Goal: Check status: Check status

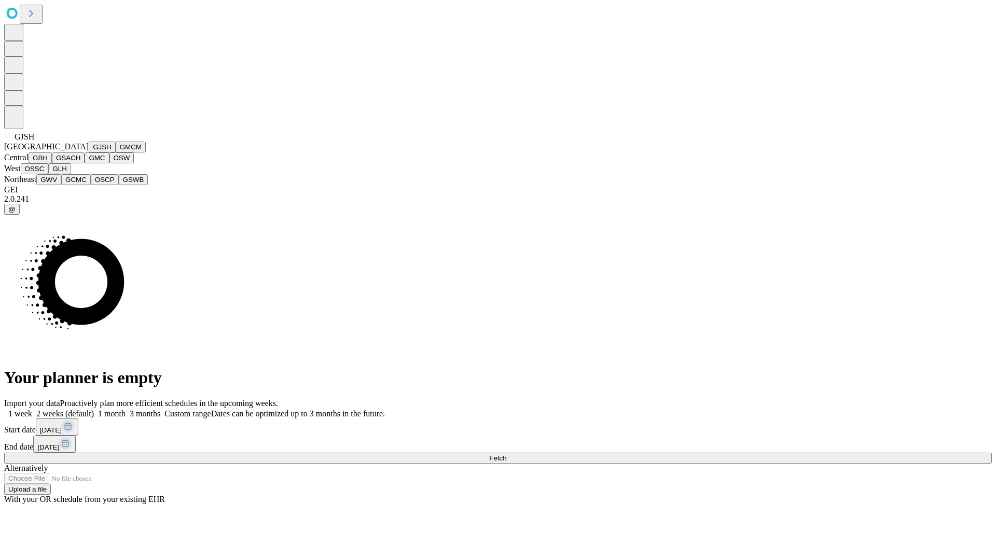
click at [89, 152] on button "GJSH" at bounding box center [102, 147] width 27 height 11
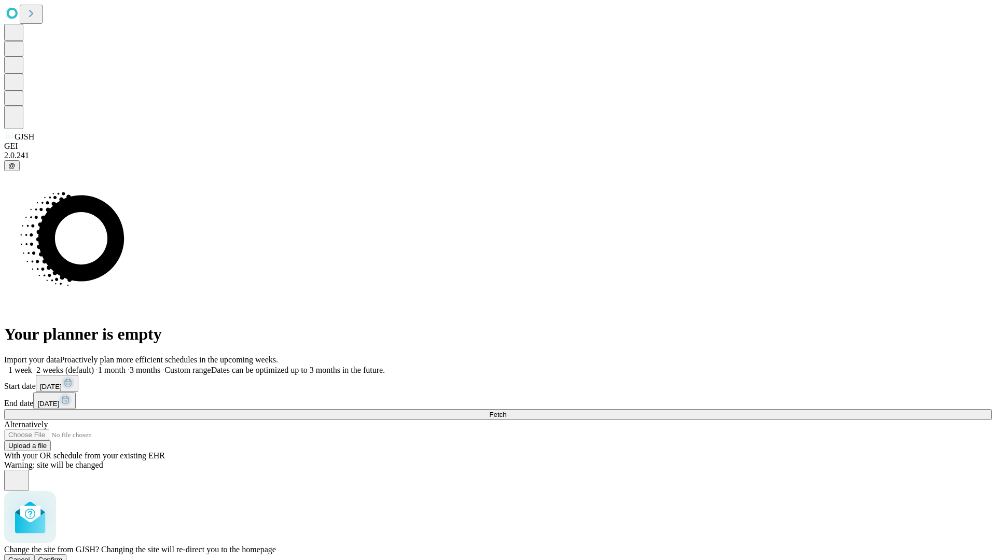
click at [63, 556] on span "Confirm" at bounding box center [50, 560] width 24 height 8
click at [94, 366] on label "2 weeks (default)" at bounding box center [63, 370] width 62 height 9
click at [506, 411] on span "Fetch" at bounding box center [497, 415] width 17 height 8
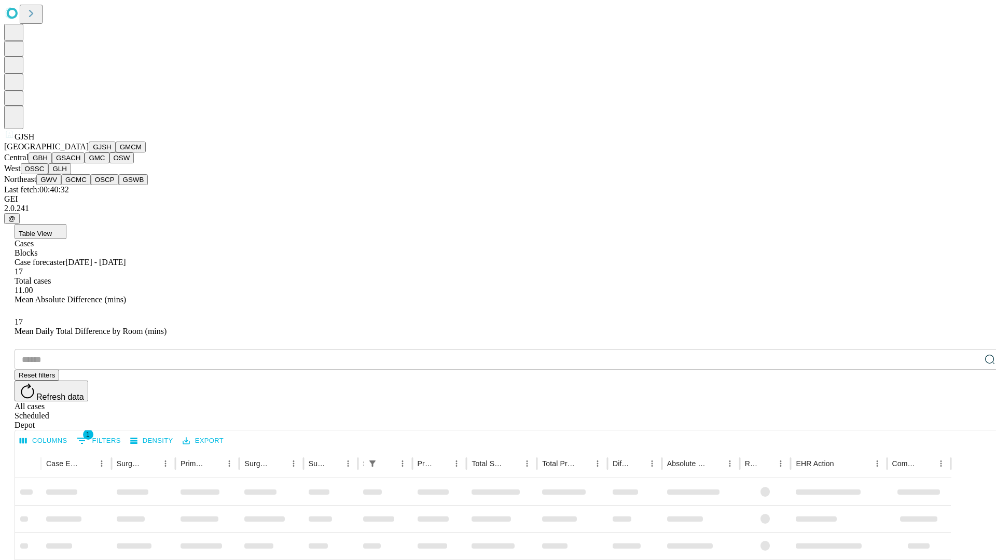
click at [116, 152] on button "GMCM" at bounding box center [131, 147] width 30 height 11
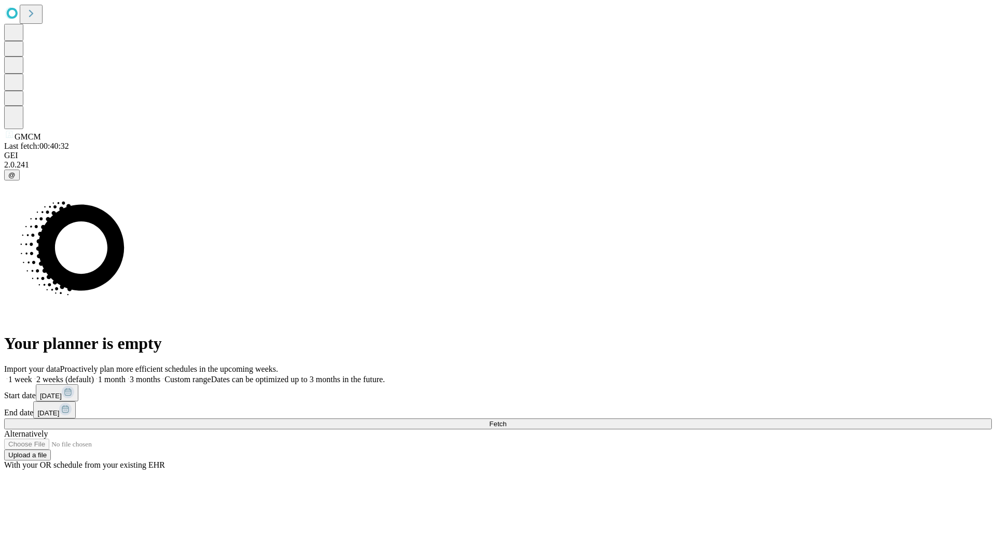
click at [94, 375] on label "2 weeks (default)" at bounding box center [63, 379] width 62 height 9
click at [506, 420] on span "Fetch" at bounding box center [497, 424] width 17 height 8
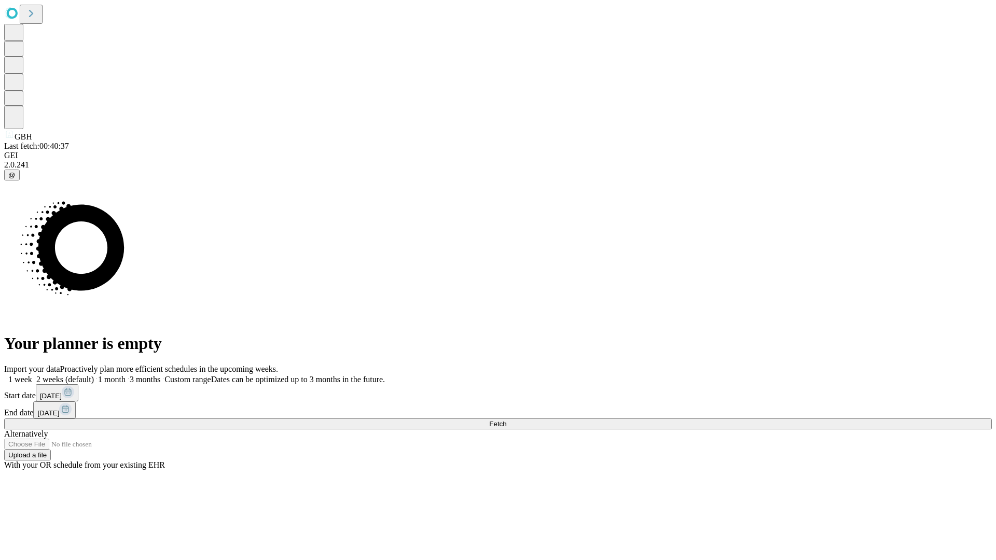
click at [94, 375] on label "2 weeks (default)" at bounding box center [63, 379] width 62 height 9
click at [506, 420] on span "Fetch" at bounding box center [497, 424] width 17 height 8
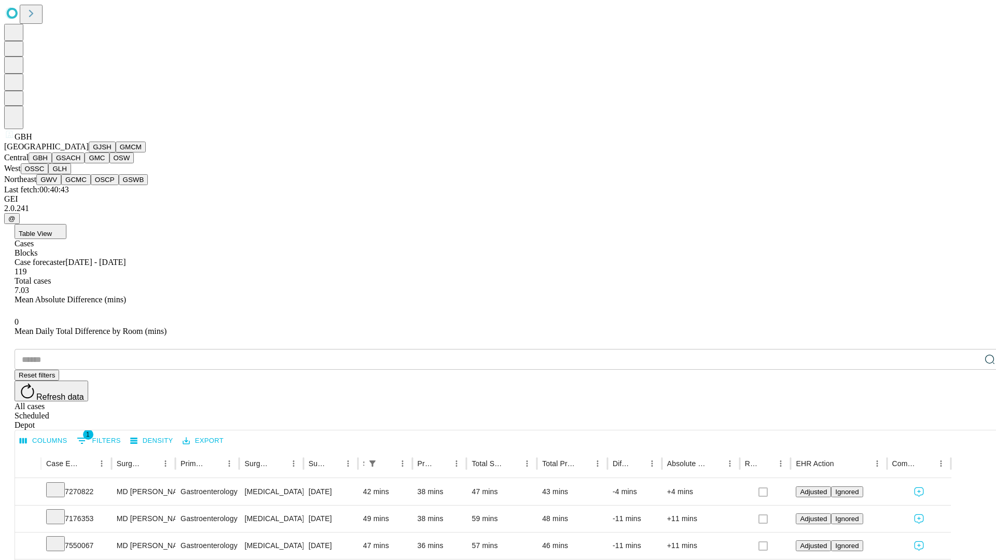
click at [80, 163] on button "GSACH" at bounding box center [68, 157] width 33 height 11
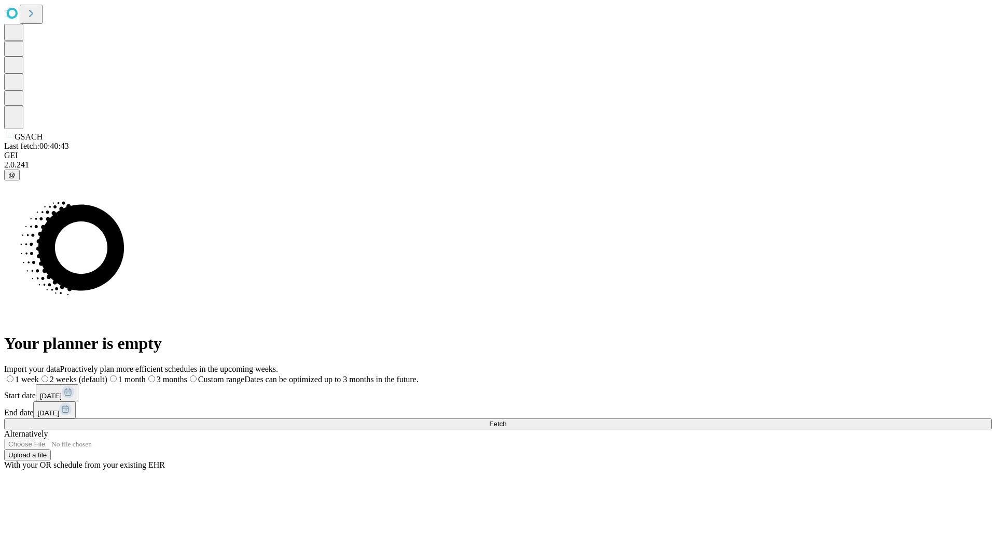
click at [107, 375] on label "2 weeks (default)" at bounding box center [73, 379] width 68 height 9
click at [506, 420] on span "Fetch" at bounding box center [497, 424] width 17 height 8
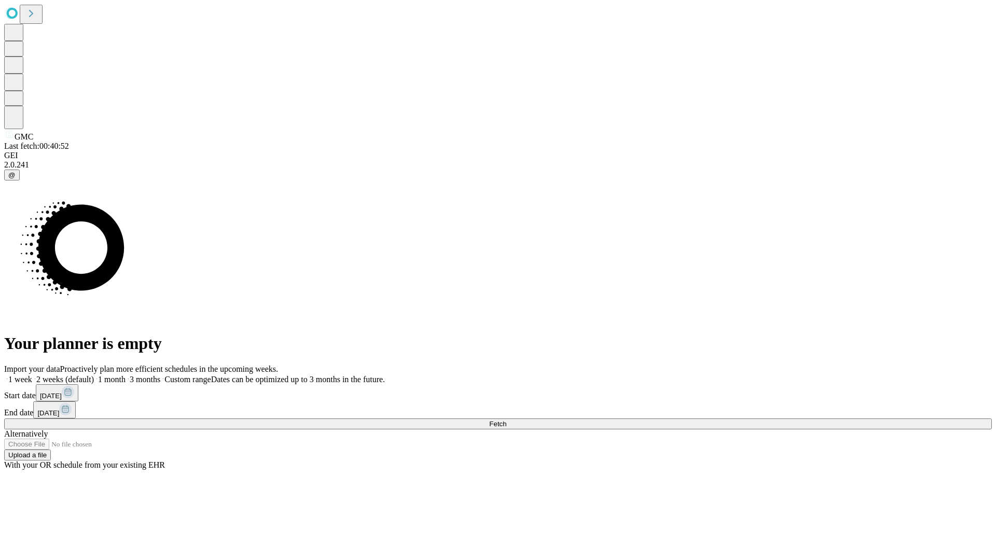
click at [506, 420] on span "Fetch" at bounding box center [497, 424] width 17 height 8
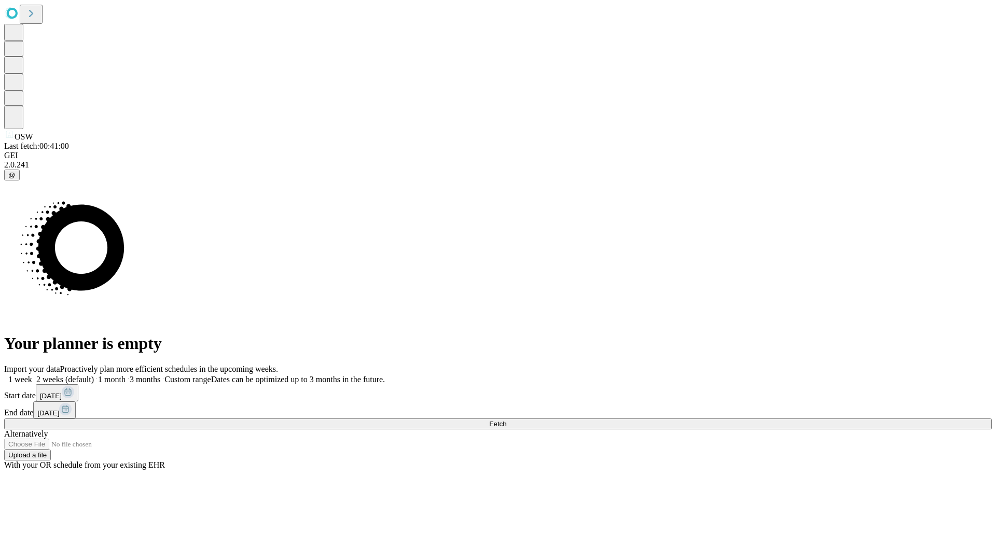
click at [506, 420] on span "Fetch" at bounding box center [497, 424] width 17 height 8
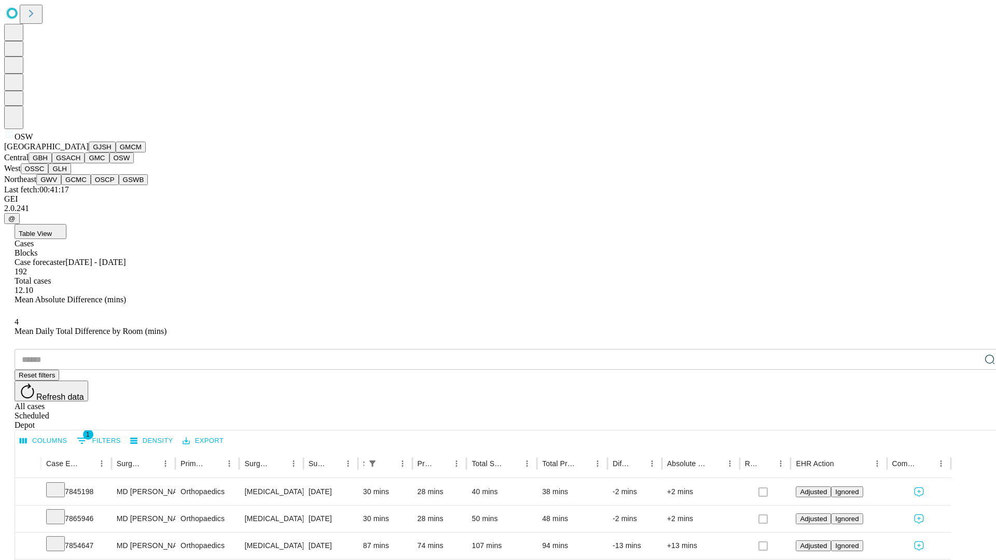
click at [49, 174] on button "OSSC" at bounding box center [35, 168] width 28 height 11
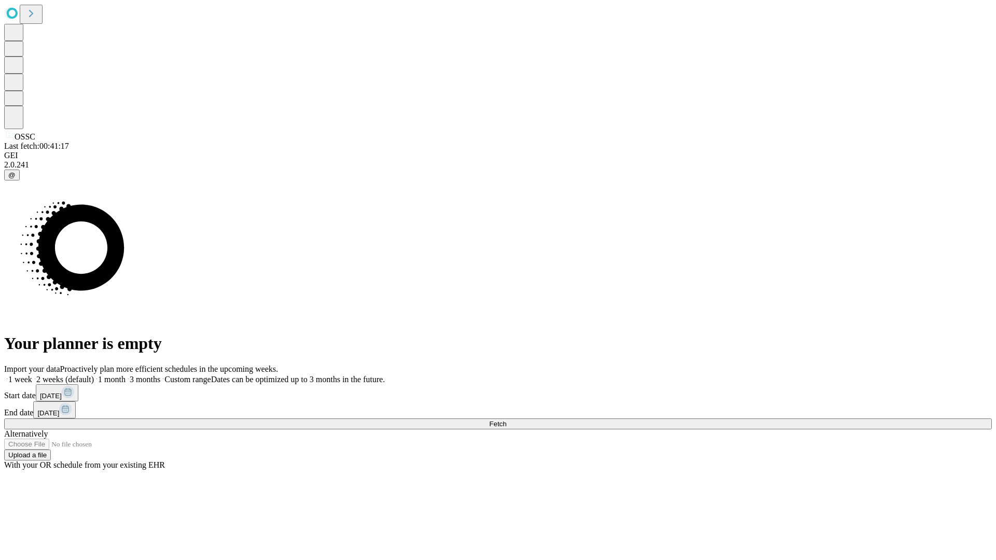
click at [94, 375] on label "2 weeks (default)" at bounding box center [63, 379] width 62 height 9
click at [506, 420] on span "Fetch" at bounding box center [497, 424] width 17 height 8
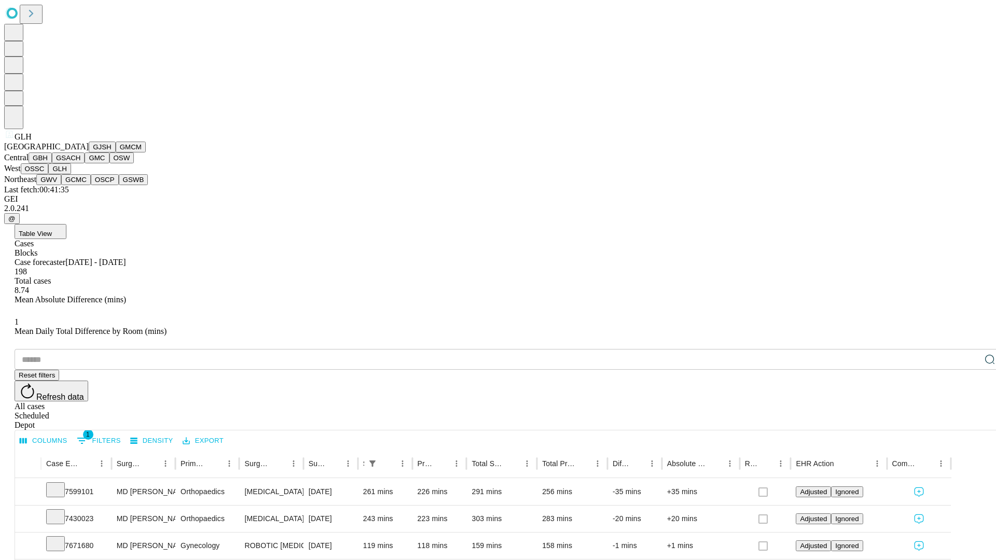
click at [61, 185] on button "GWV" at bounding box center [48, 179] width 25 height 11
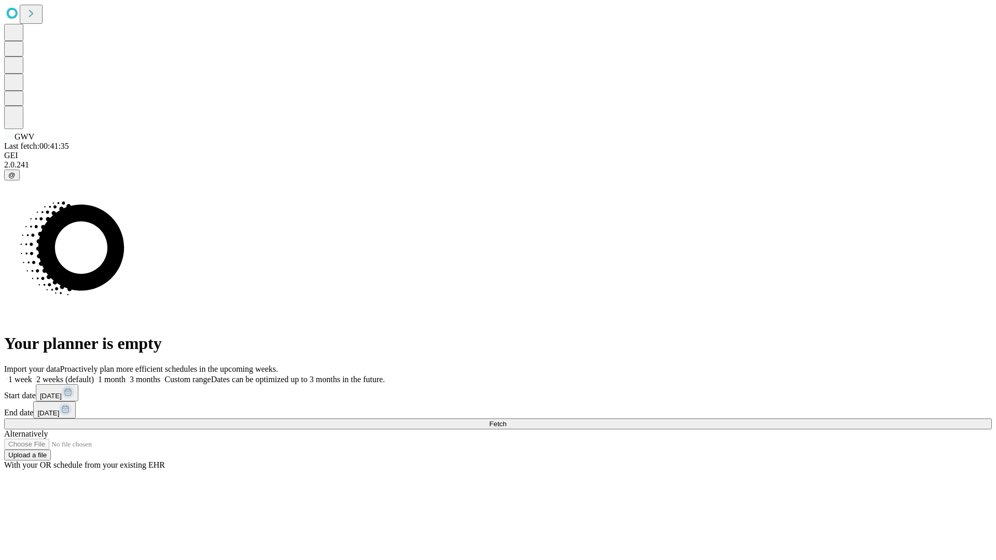
click at [94, 375] on label "2 weeks (default)" at bounding box center [63, 379] width 62 height 9
click at [506, 420] on span "Fetch" at bounding box center [497, 424] width 17 height 8
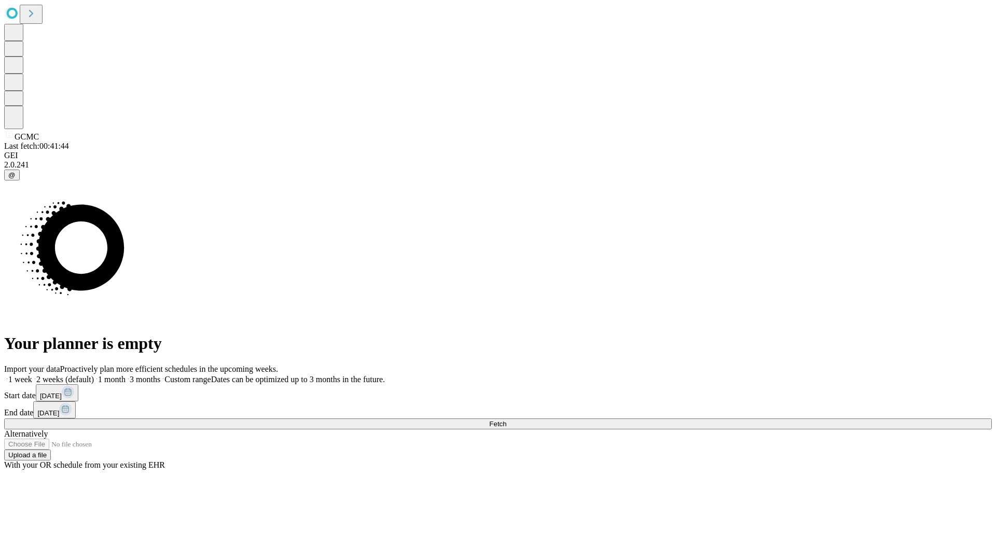
click at [506, 420] on span "Fetch" at bounding box center [497, 424] width 17 height 8
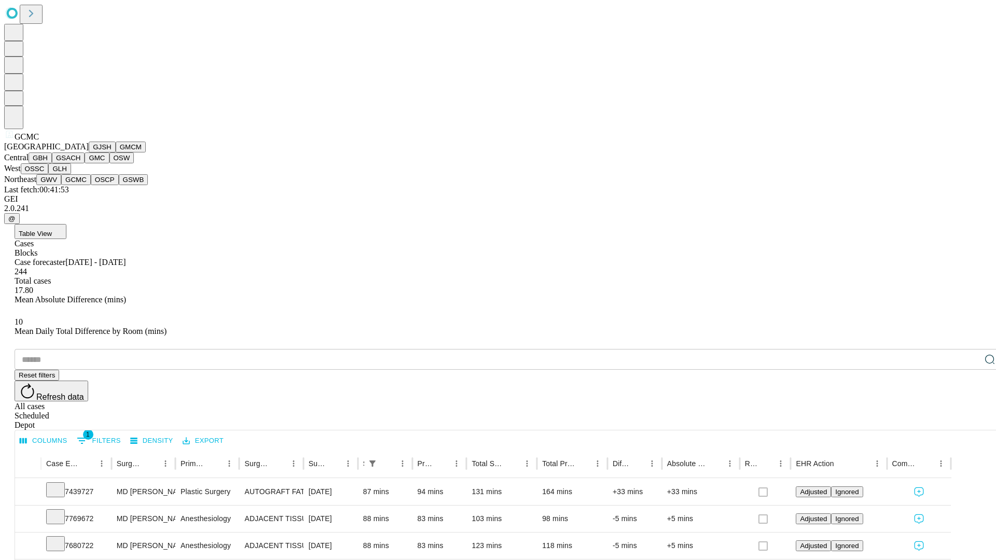
click at [91, 185] on button "OSCP" at bounding box center [105, 179] width 28 height 11
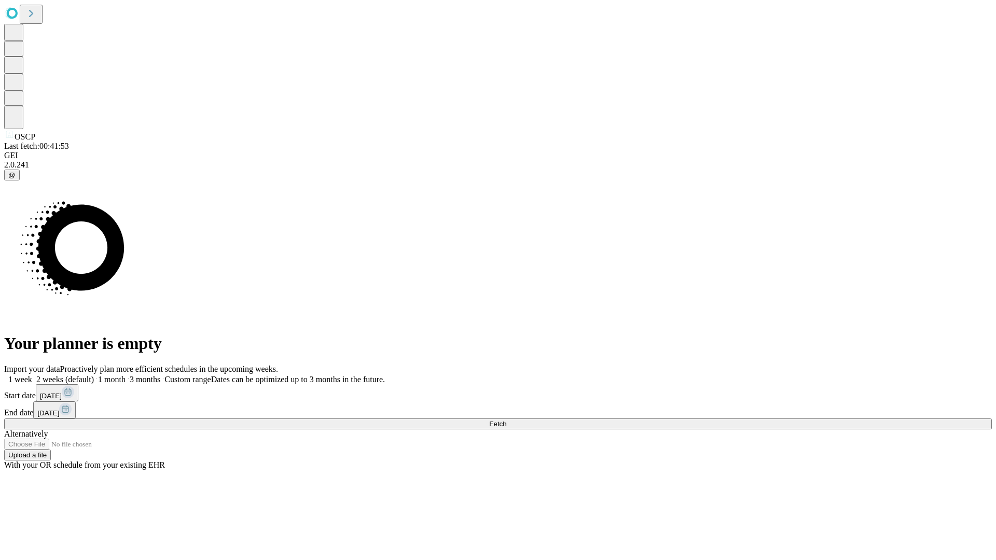
click at [94, 375] on label "2 weeks (default)" at bounding box center [63, 379] width 62 height 9
click at [506, 420] on span "Fetch" at bounding box center [497, 424] width 17 height 8
